Goal: Use online tool/utility: Utilize a website feature to perform a specific function

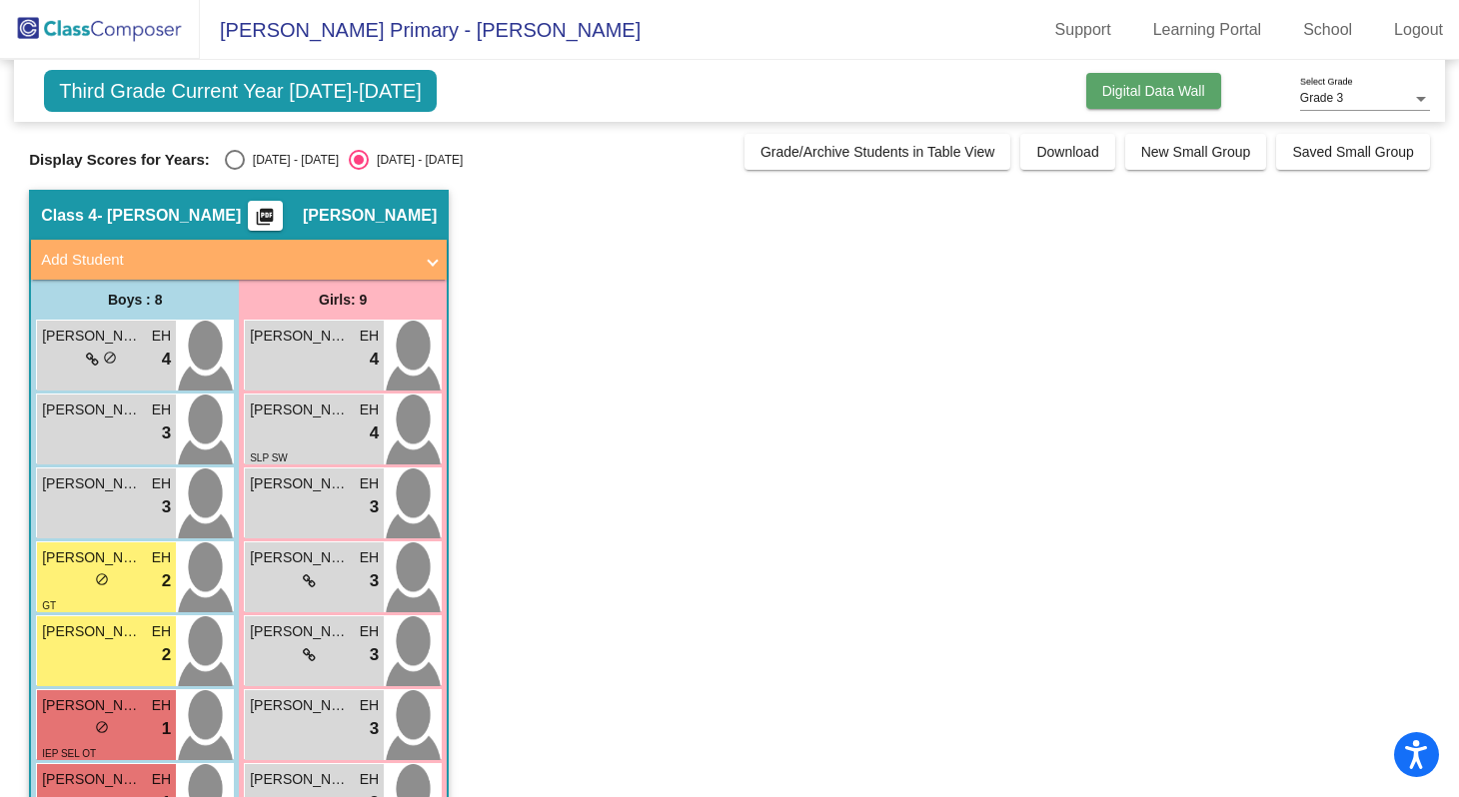
click at [1144, 97] on span "Digital Data Wall" at bounding box center [1153, 91] width 103 height 16
click at [1163, 99] on span "Digital Data Wall" at bounding box center [1153, 91] width 103 height 16
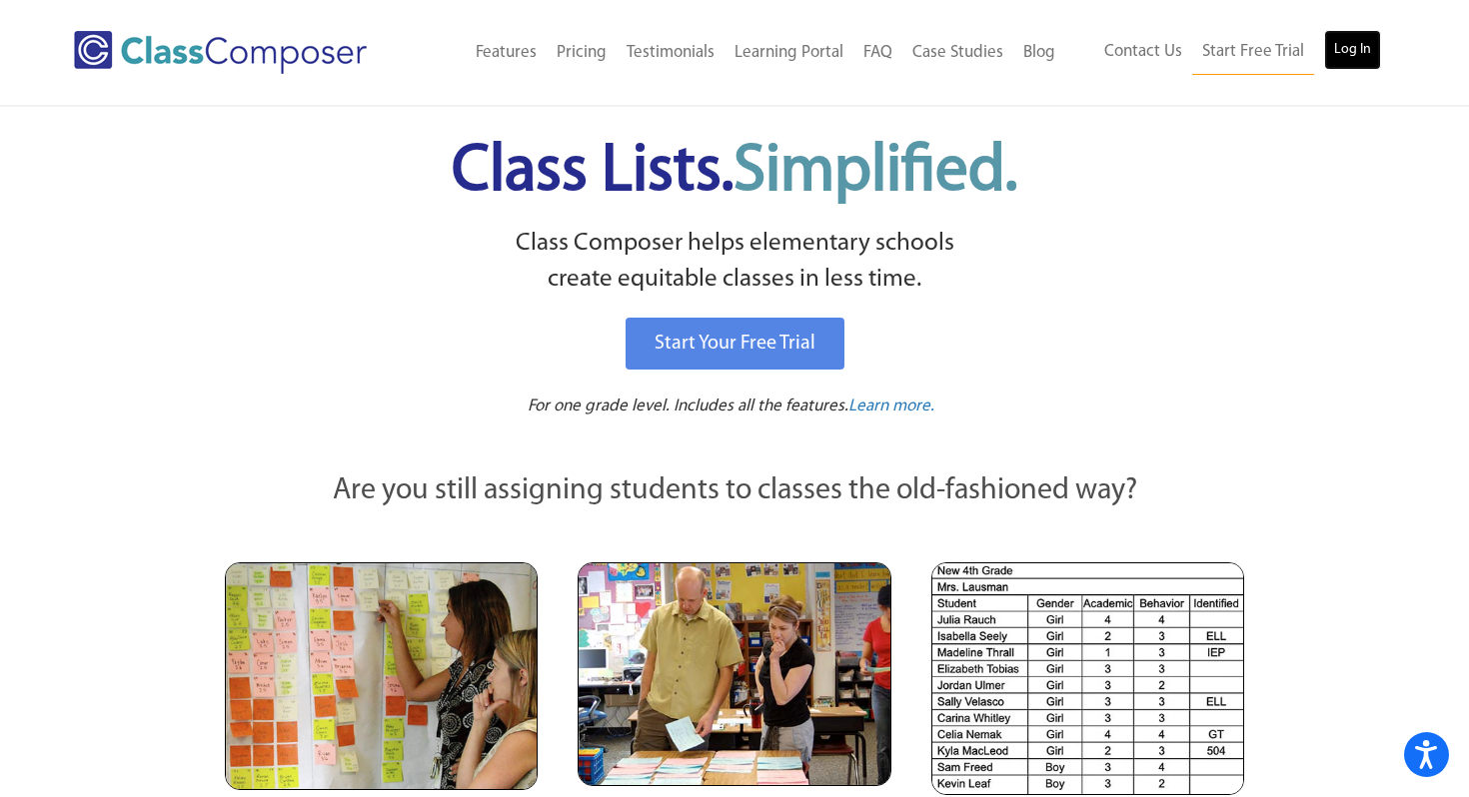
click at [1362, 53] on link "Log In" at bounding box center [1352, 50] width 57 height 40
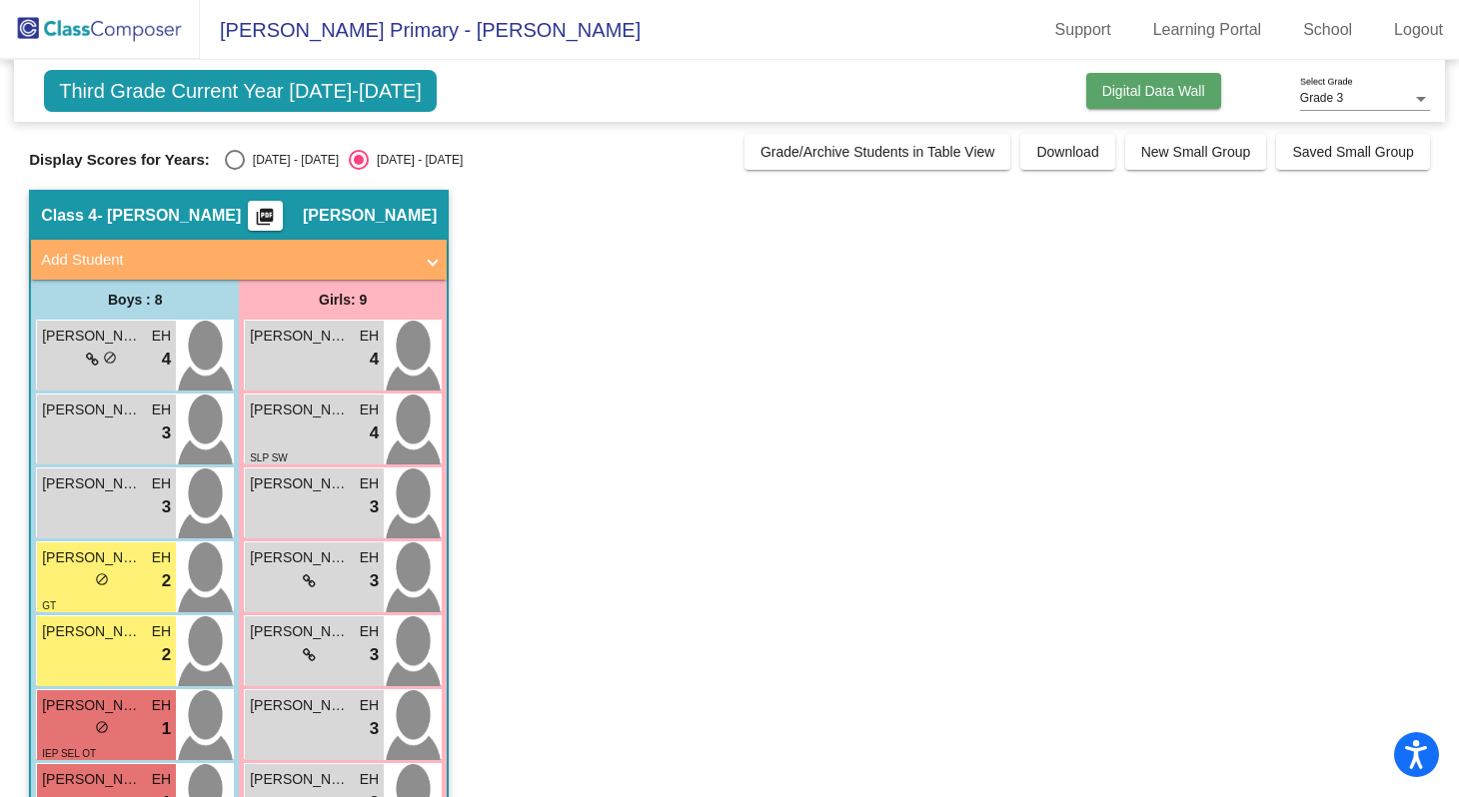
click at [1138, 101] on button "Digital Data Wall" at bounding box center [1153, 91] width 135 height 36
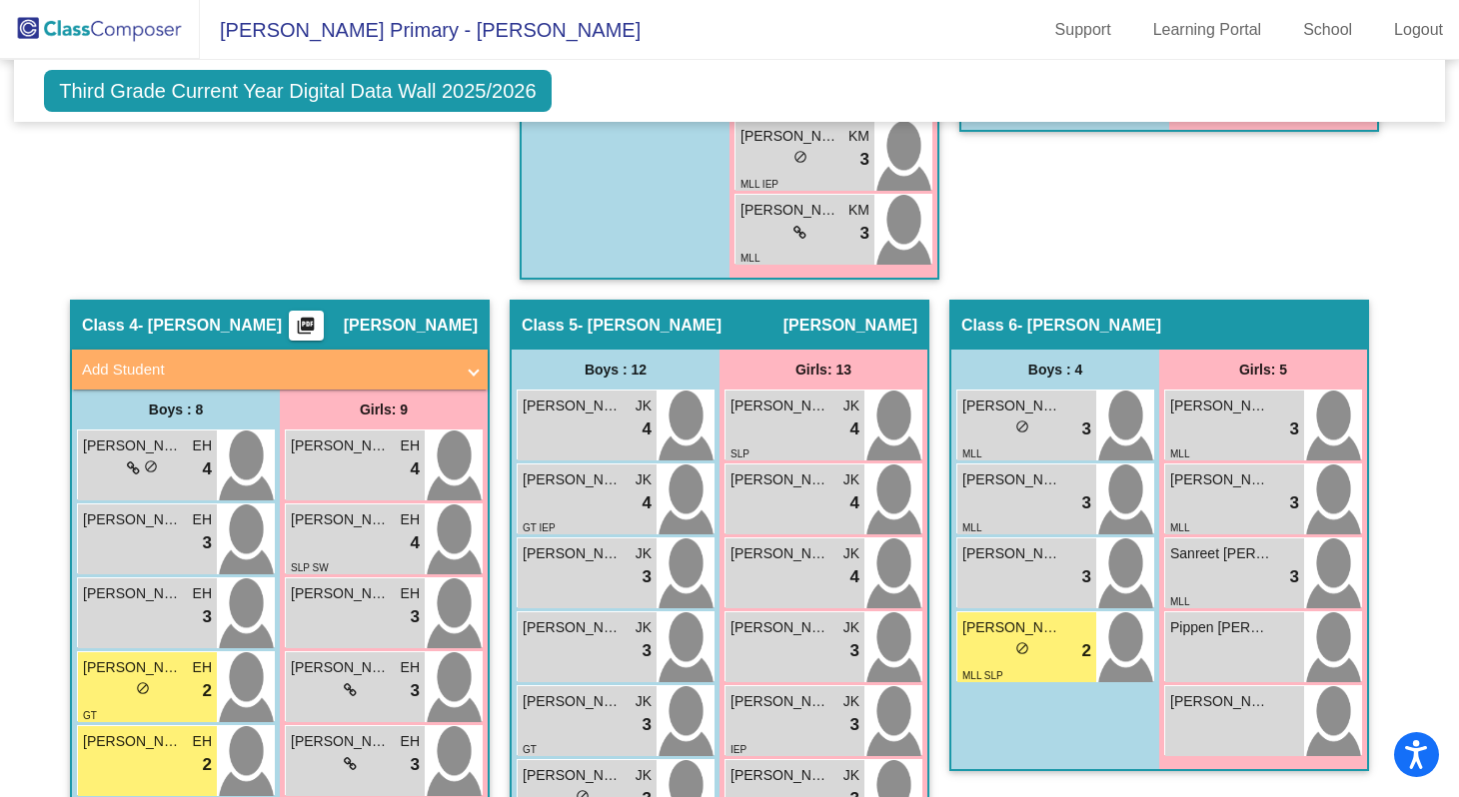
scroll to position [1546, 0]
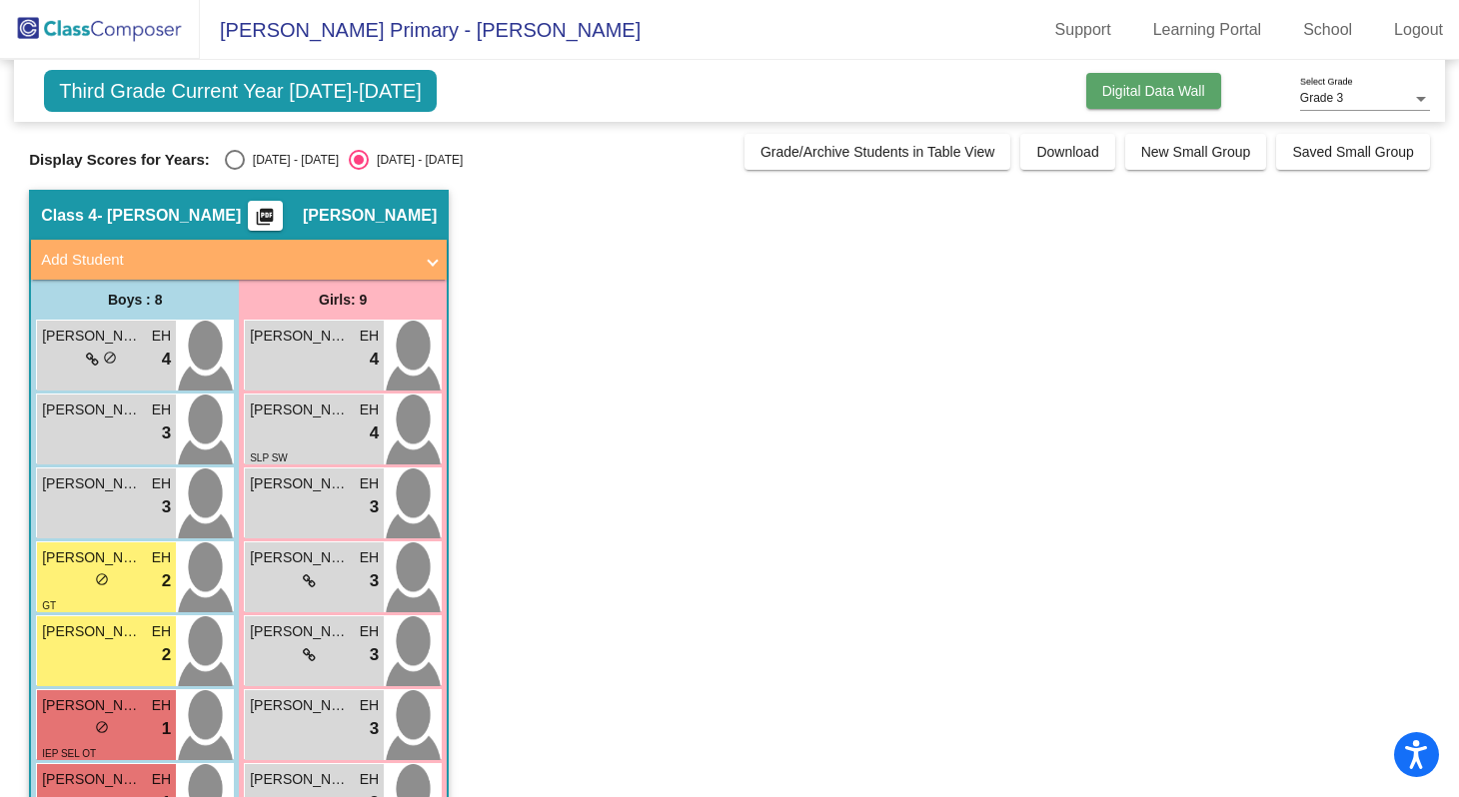
click at [1180, 82] on button "Digital Data Wall" at bounding box center [1153, 91] width 135 height 36
click at [1148, 90] on span "Digital Data Wall" at bounding box center [1153, 91] width 103 height 16
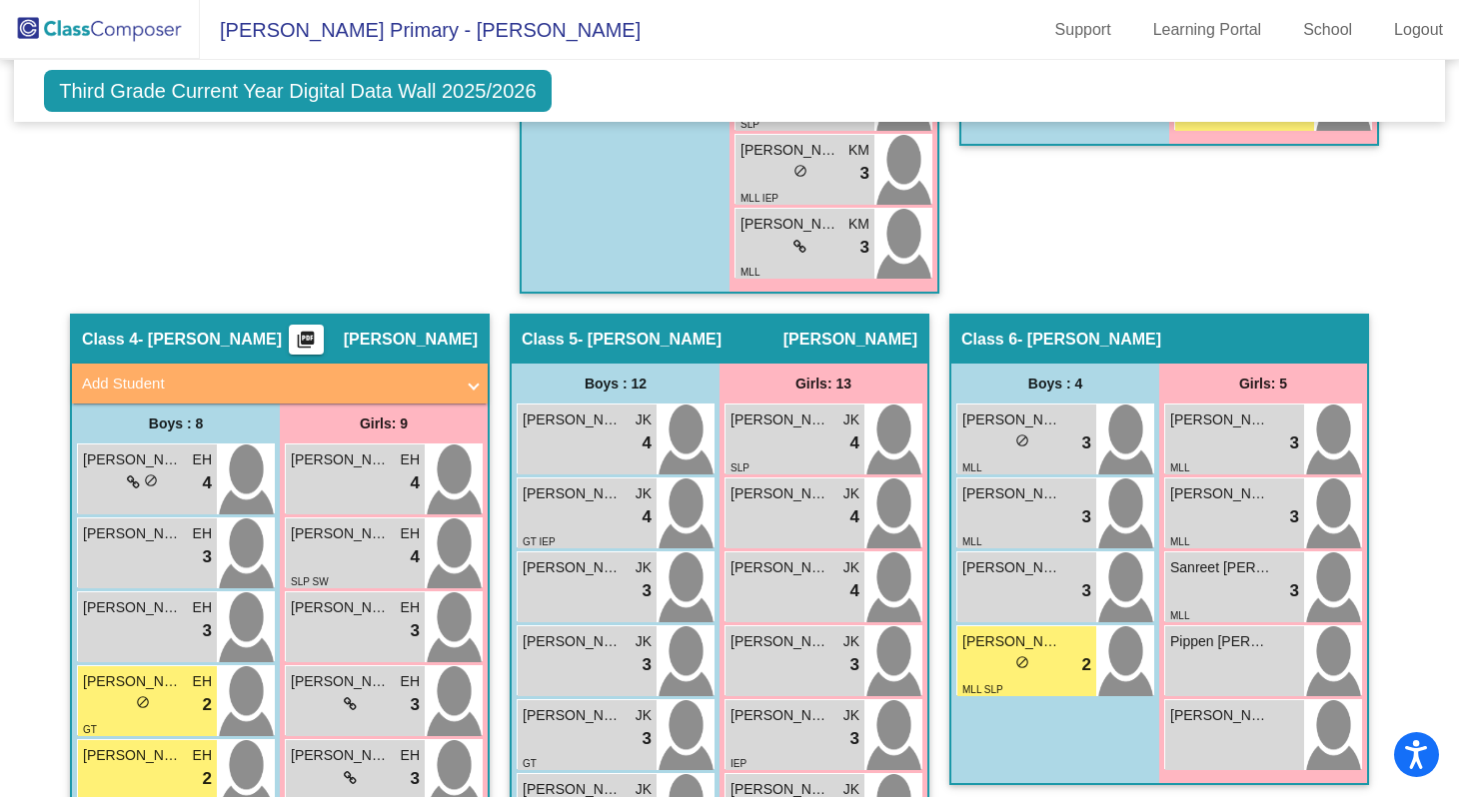
scroll to position [1528, 0]
